Goal: Information Seeking & Learning: Learn about a topic

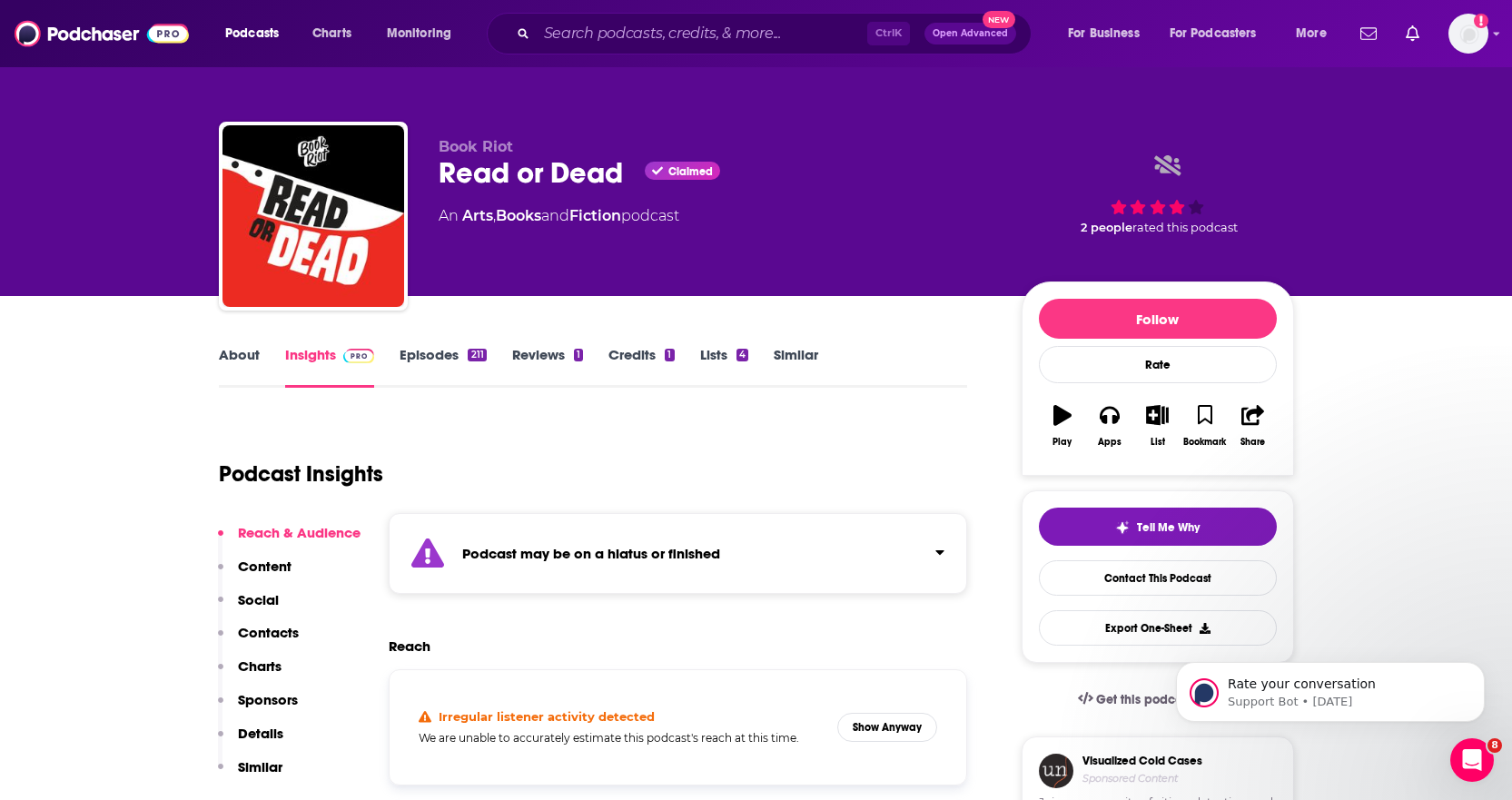
click at [453, 361] on link "Episodes 211" at bounding box center [442, 366] width 86 height 42
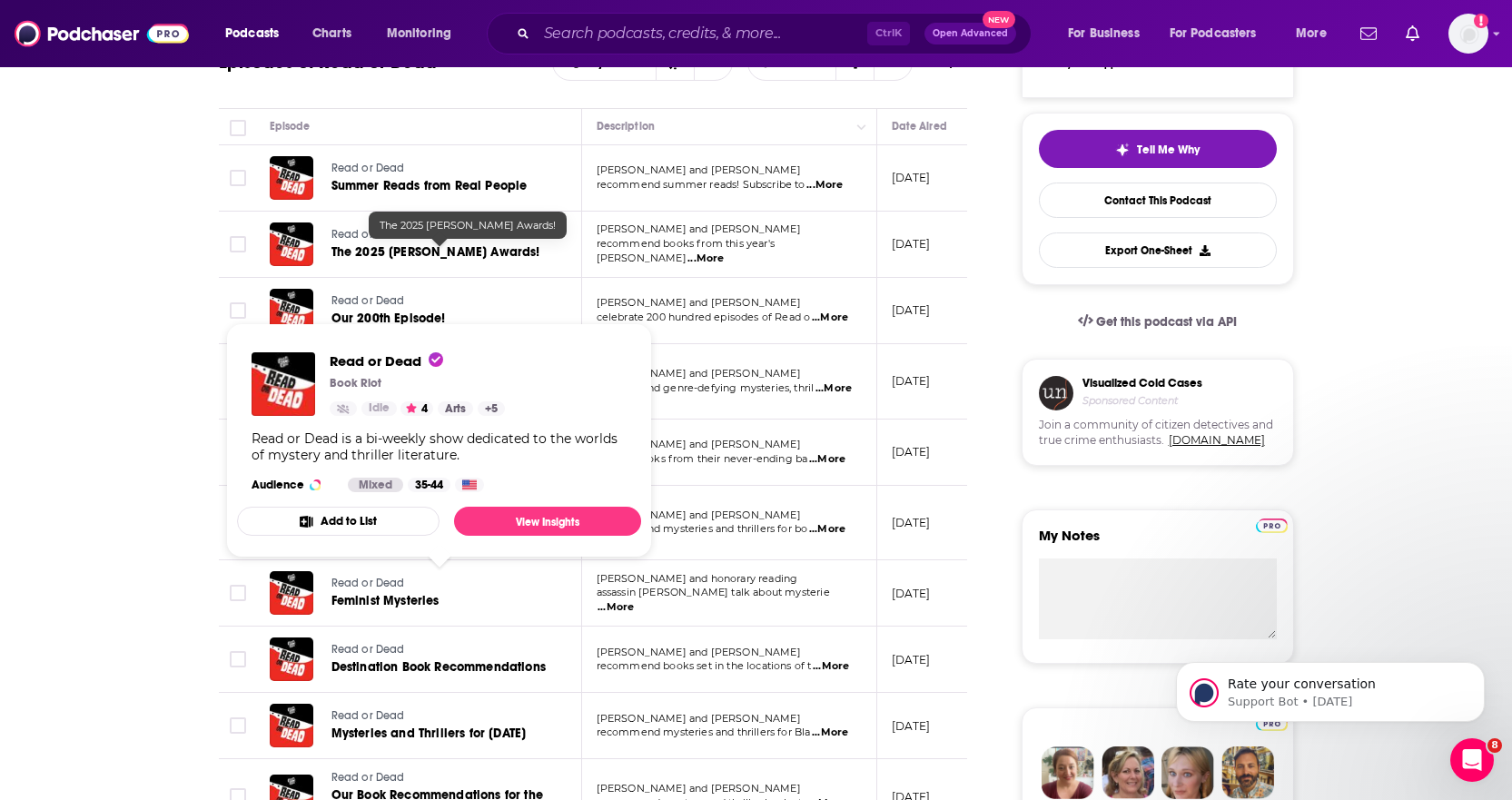
scroll to position [90, 0]
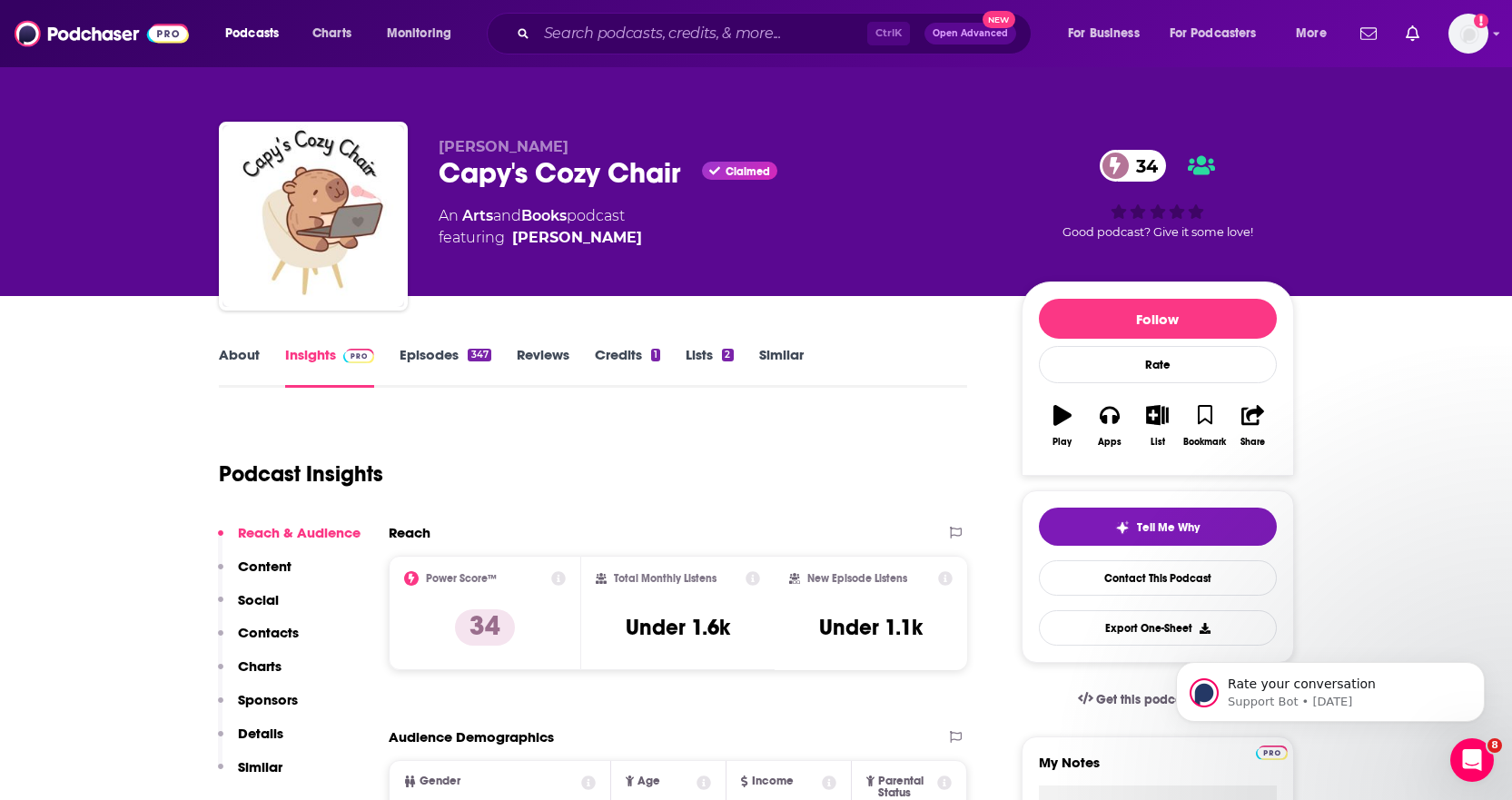
click at [230, 357] on link "About" at bounding box center [239, 366] width 41 height 42
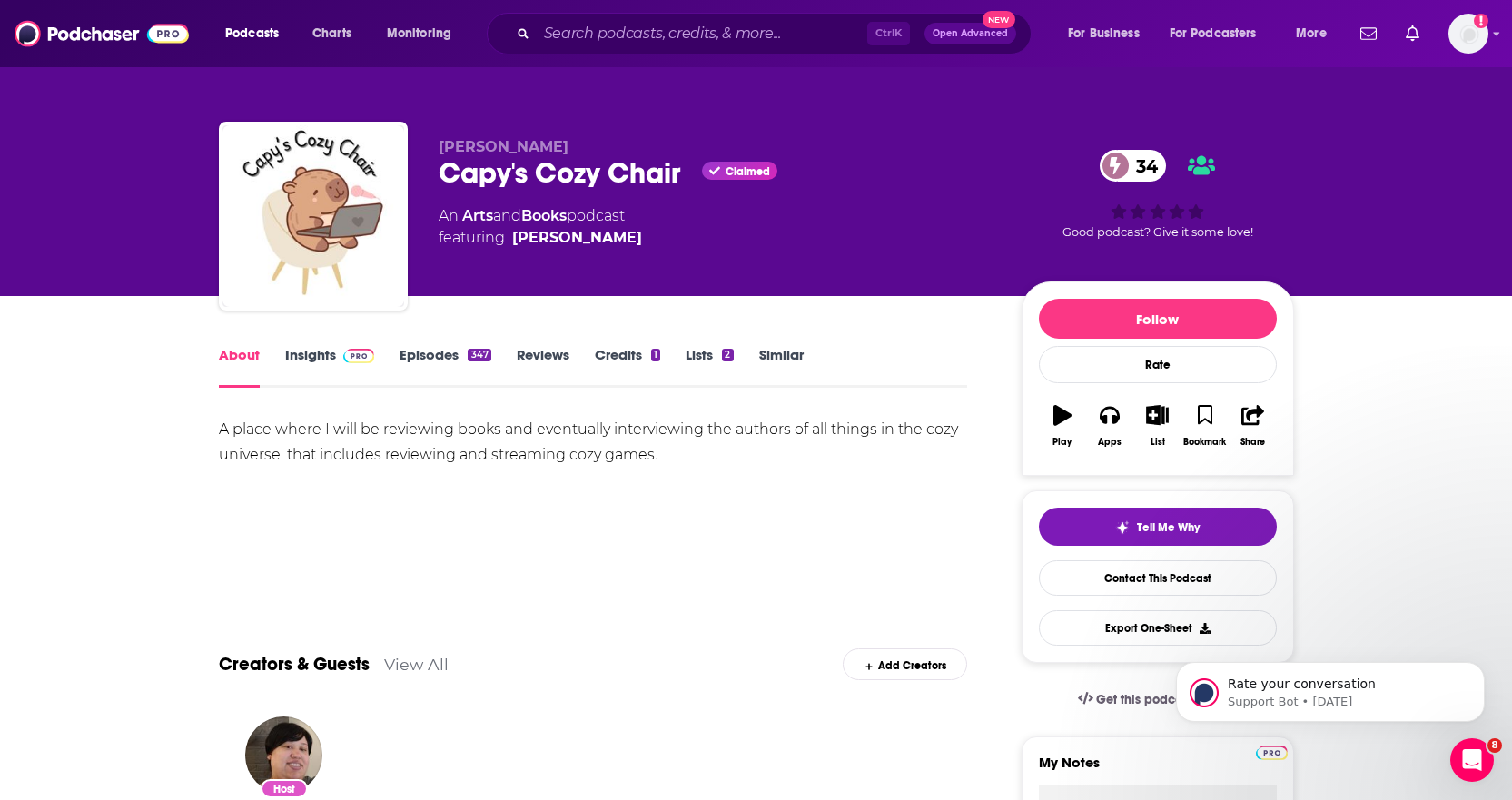
click at [291, 353] on link "Insights" at bounding box center [329, 366] width 90 height 42
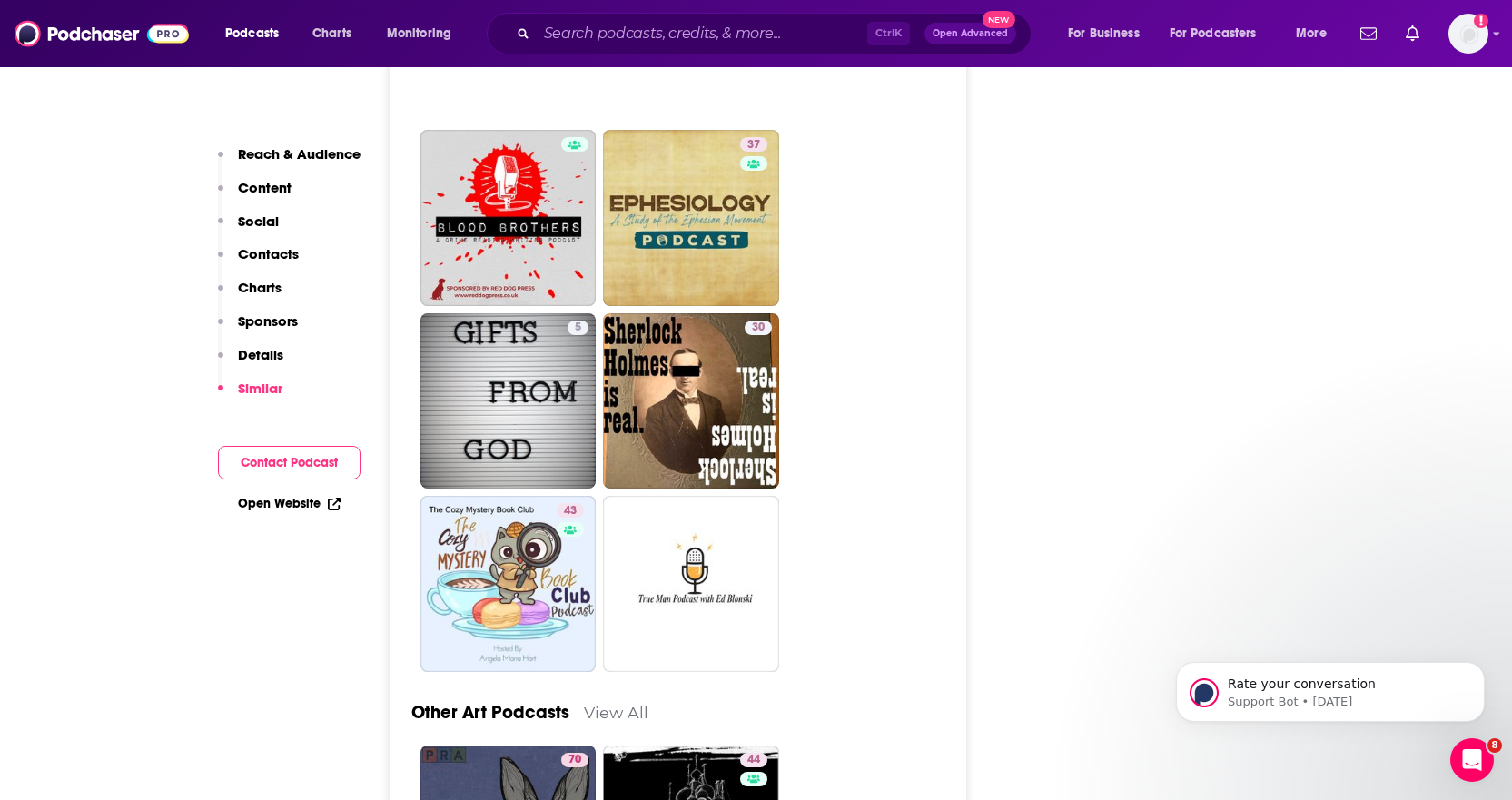
scroll to position [4542, 0]
